Goal: Ask a question

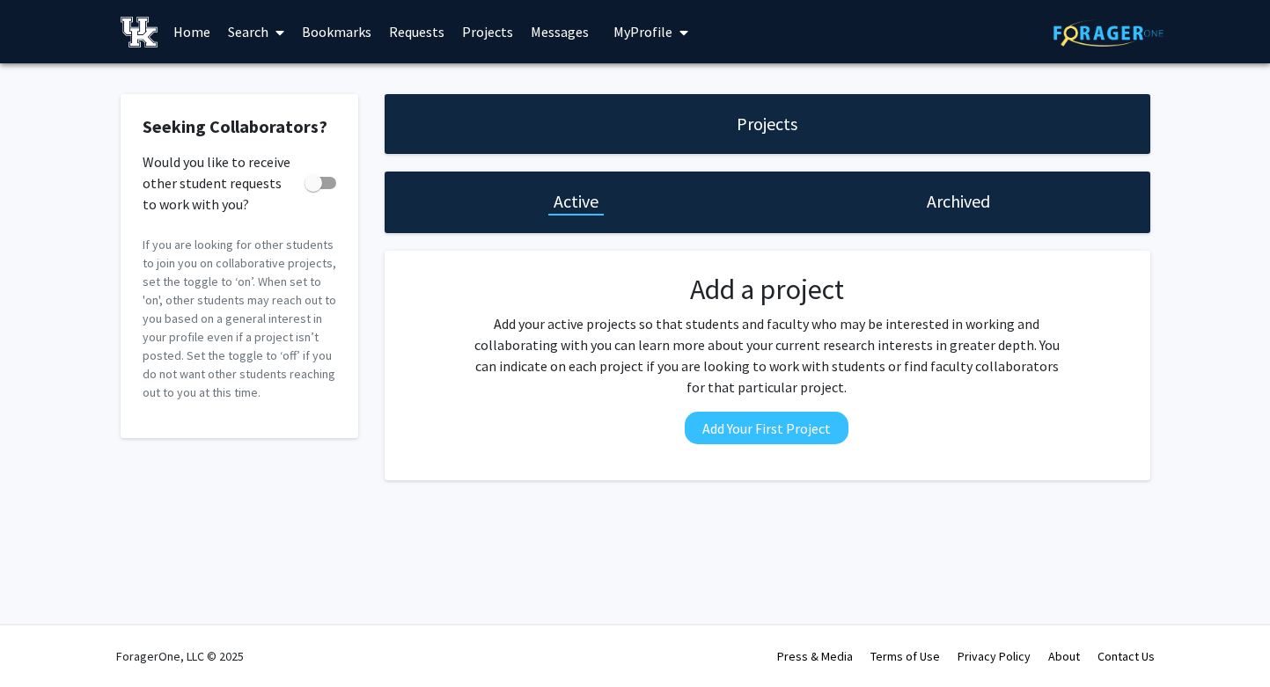
click at [194, 33] on link "Home" at bounding box center [192, 32] width 55 height 62
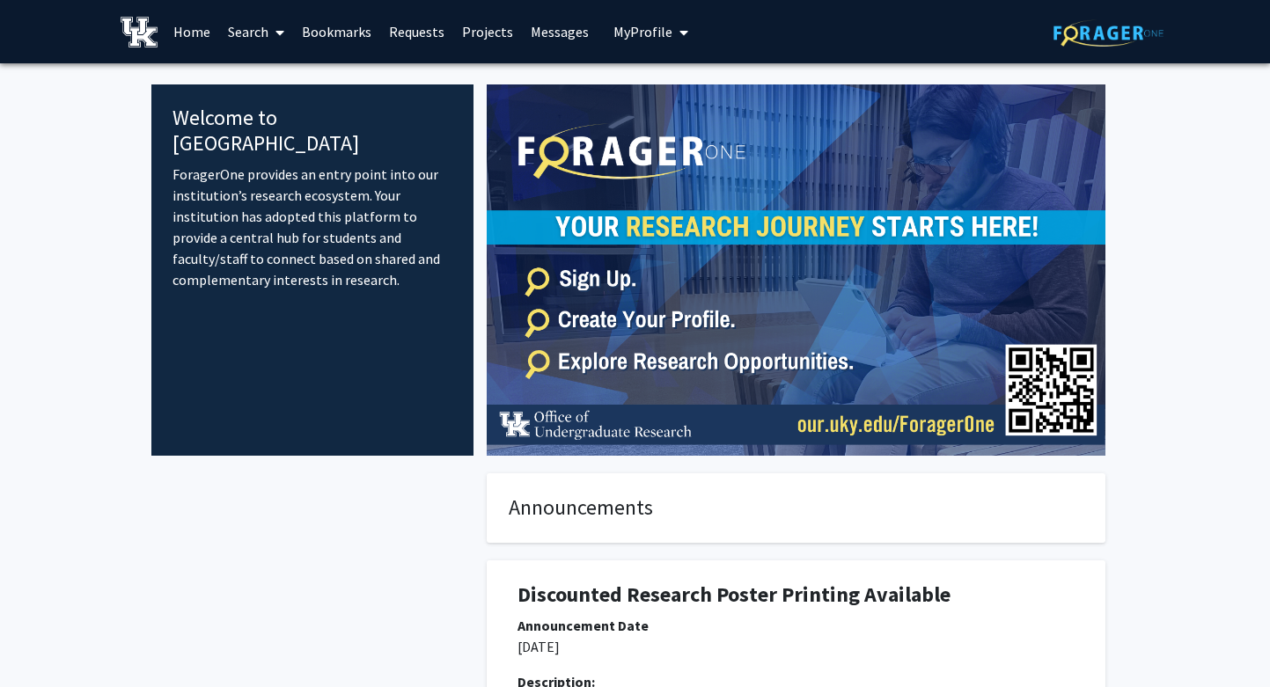
click at [656, 46] on button "My Profile" at bounding box center [650, 31] width 85 height 63
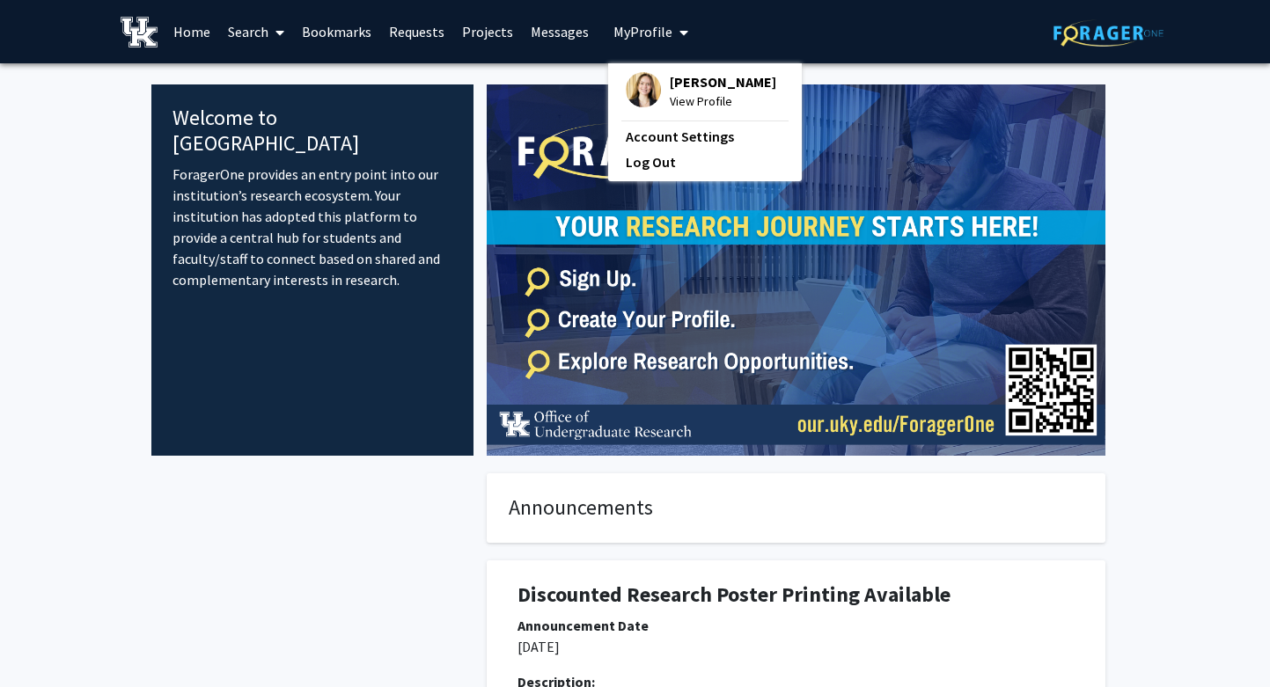
click at [257, 30] on link "Search" at bounding box center [256, 32] width 74 height 62
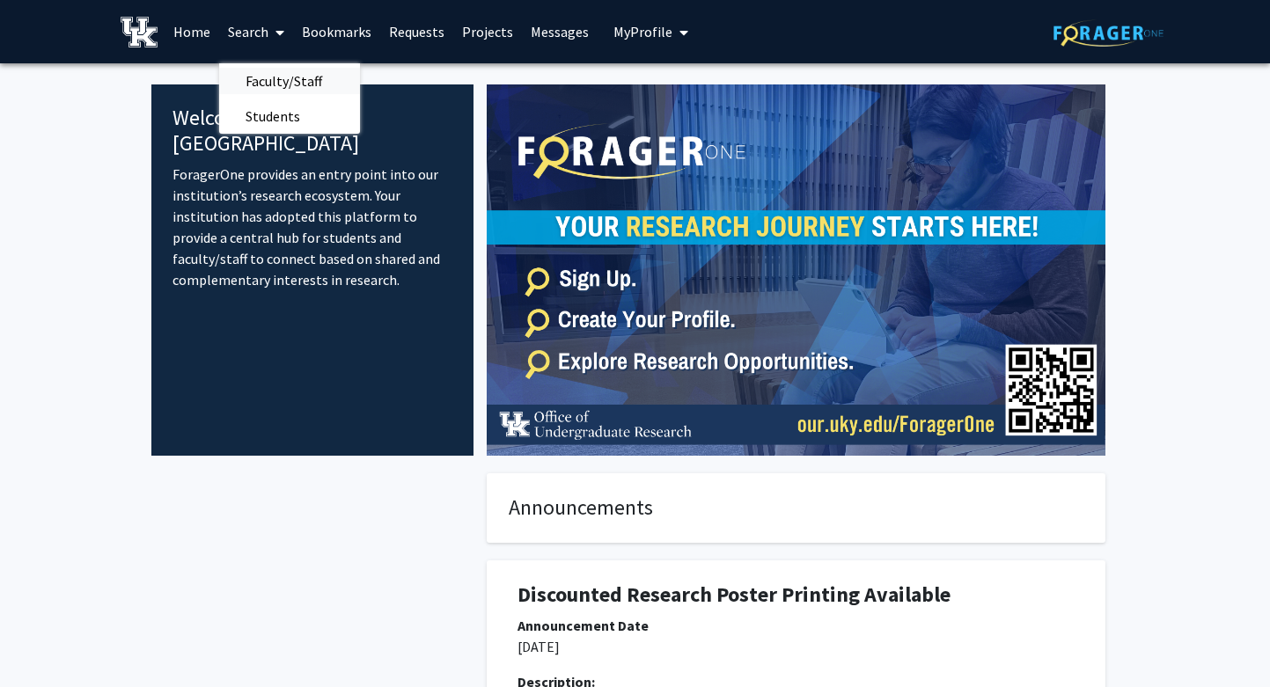
click at [275, 80] on span "Faculty/Staff" at bounding box center [283, 80] width 129 height 35
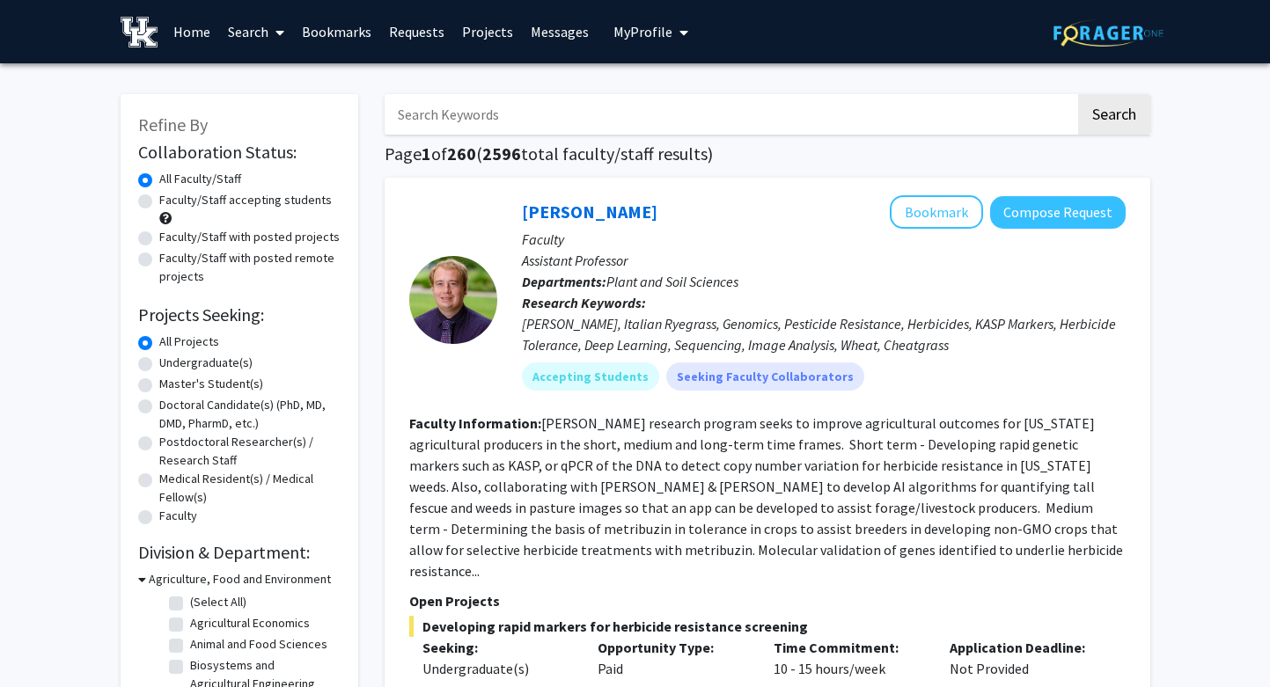
click at [572, 120] on input "Search Keywords" at bounding box center [730, 114] width 691 height 40
type input "neuroscience"
click at [1078, 94] on button "Search" at bounding box center [1114, 114] width 72 height 40
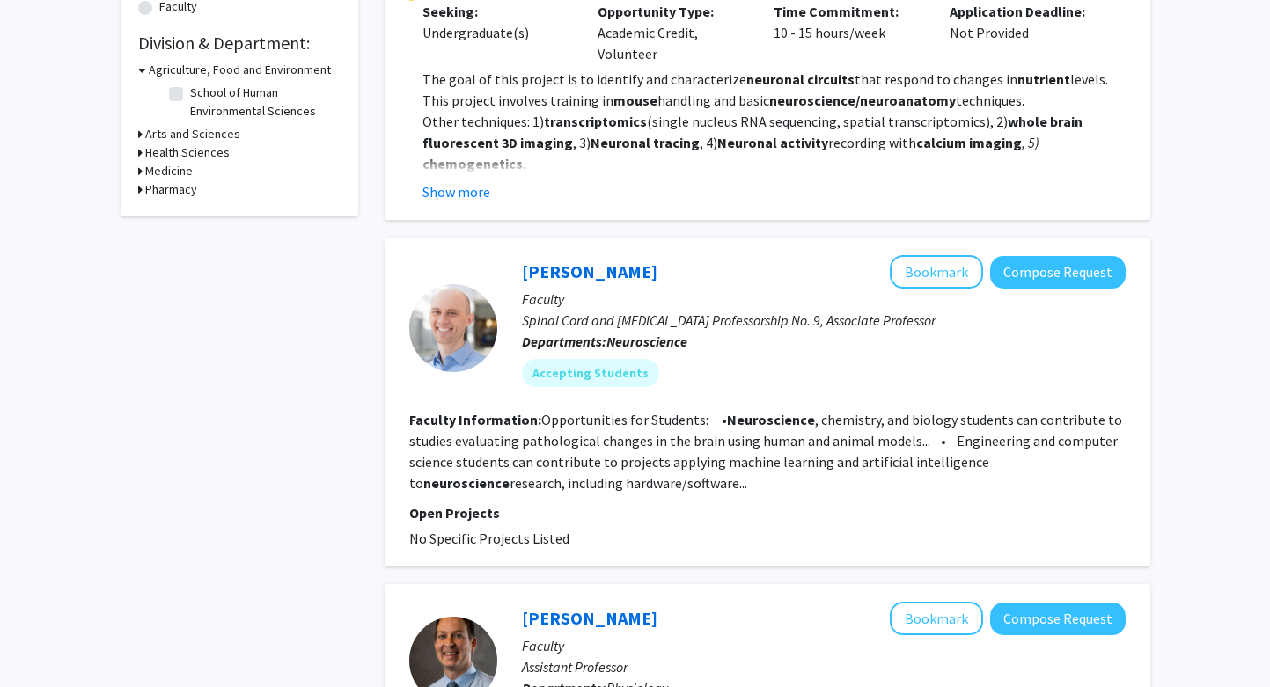
scroll to position [524, 0]
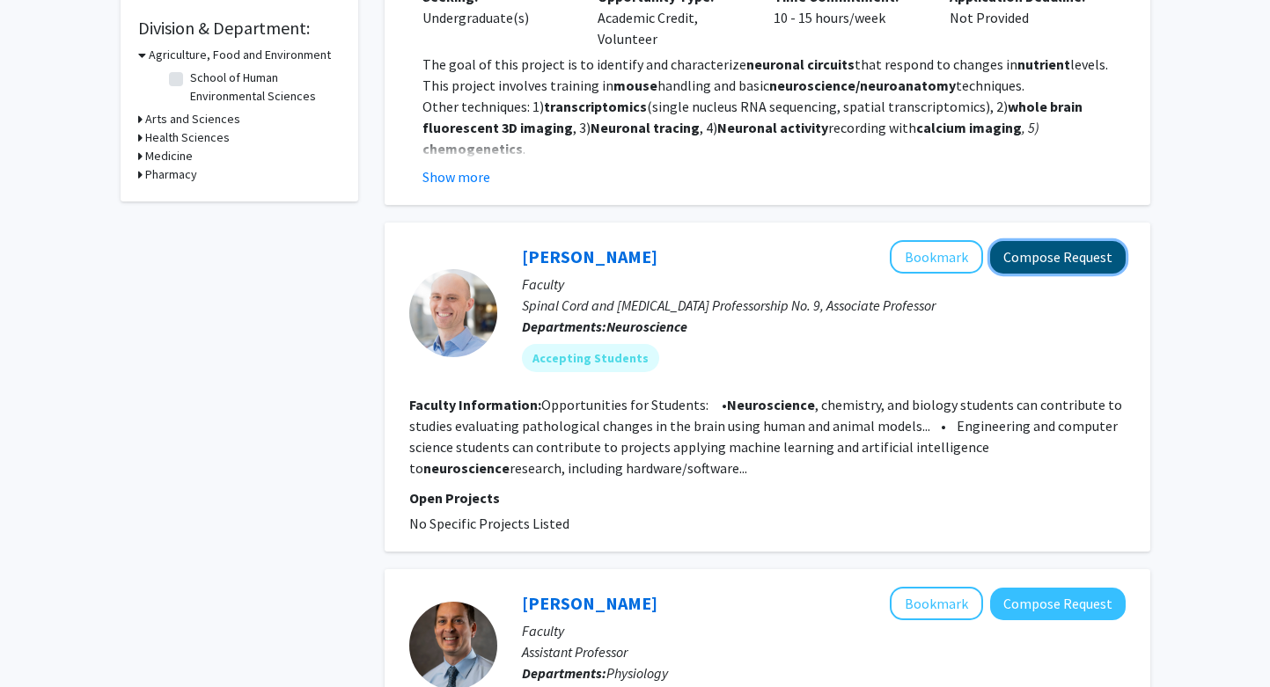
click at [1075, 252] on button "Compose Request" at bounding box center [1058, 257] width 136 height 33
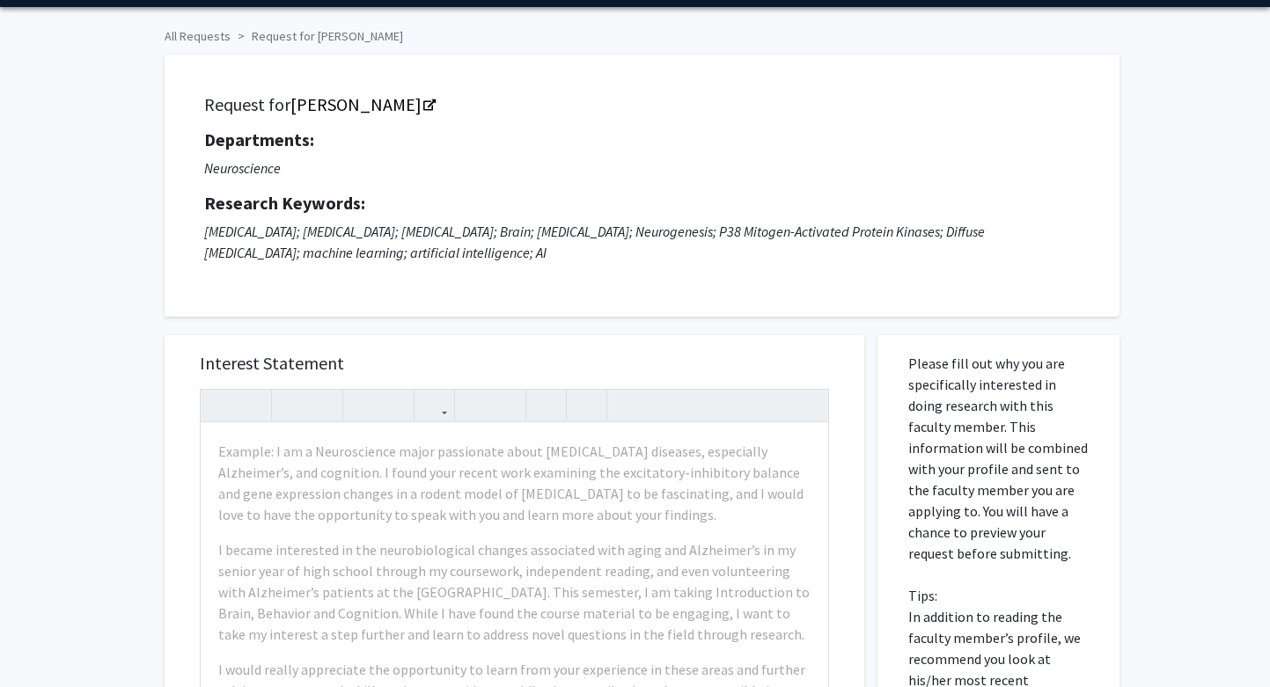
scroll to position [55, 0]
